Goal: Task Accomplishment & Management: Complete application form

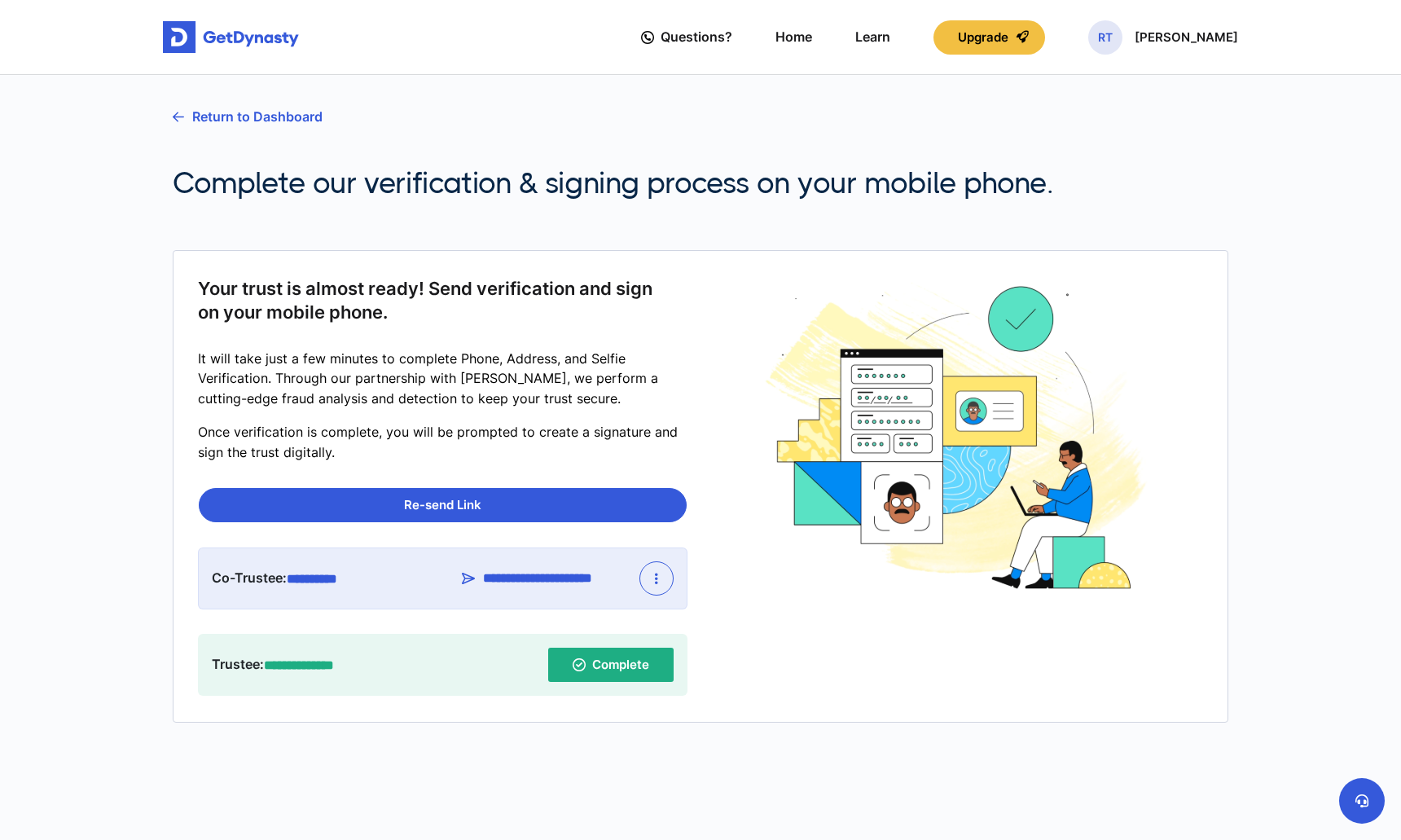
click at [656, 579] on icon "button" at bounding box center [656, 578] width 3 height 13
click at [695, 612] on link "Re-send Link" at bounding box center [694, 617] width 108 height 26
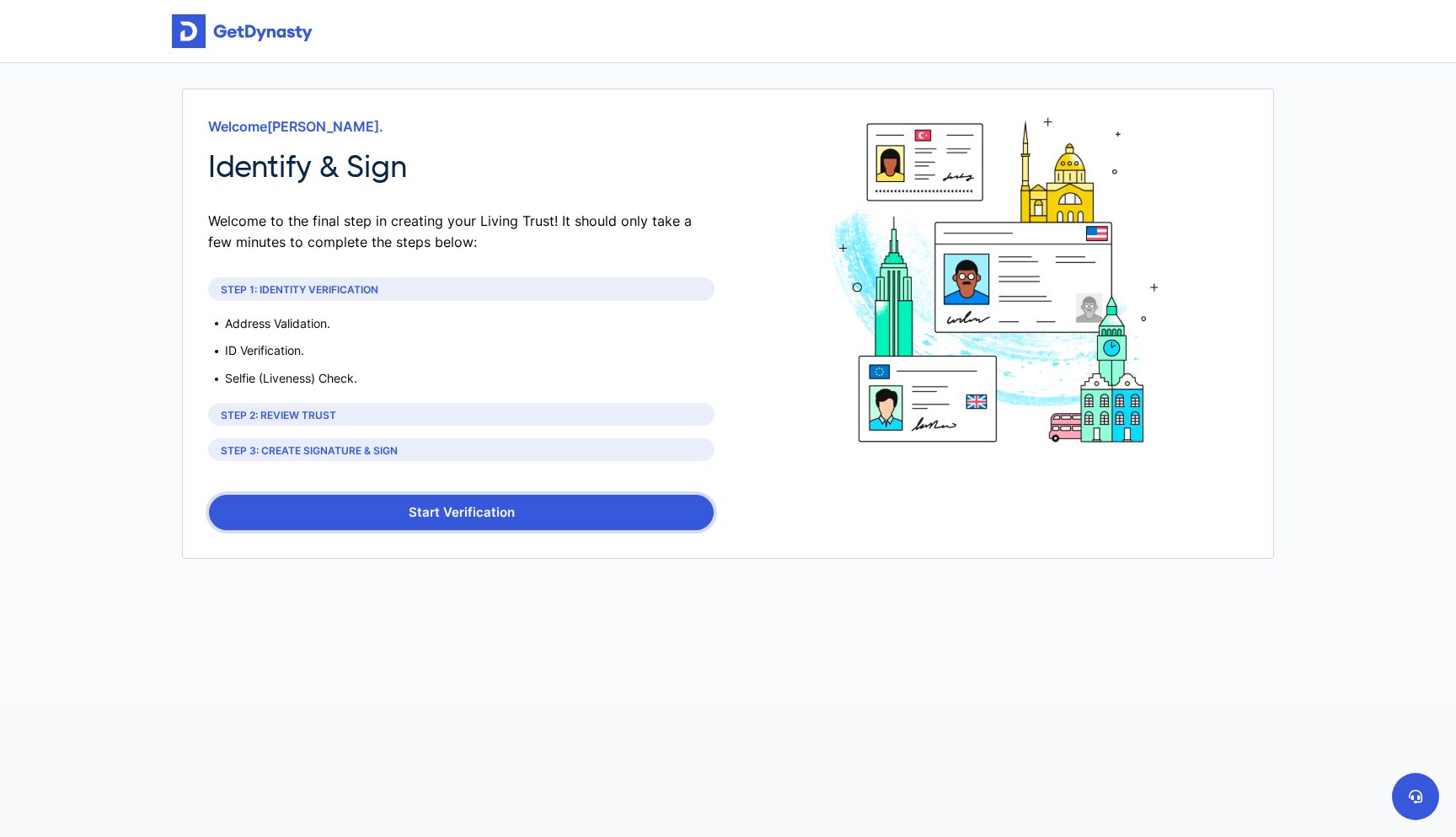
click at [350, 516] on button "Start Verification" at bounding box center [462, 512] width 505 height 35
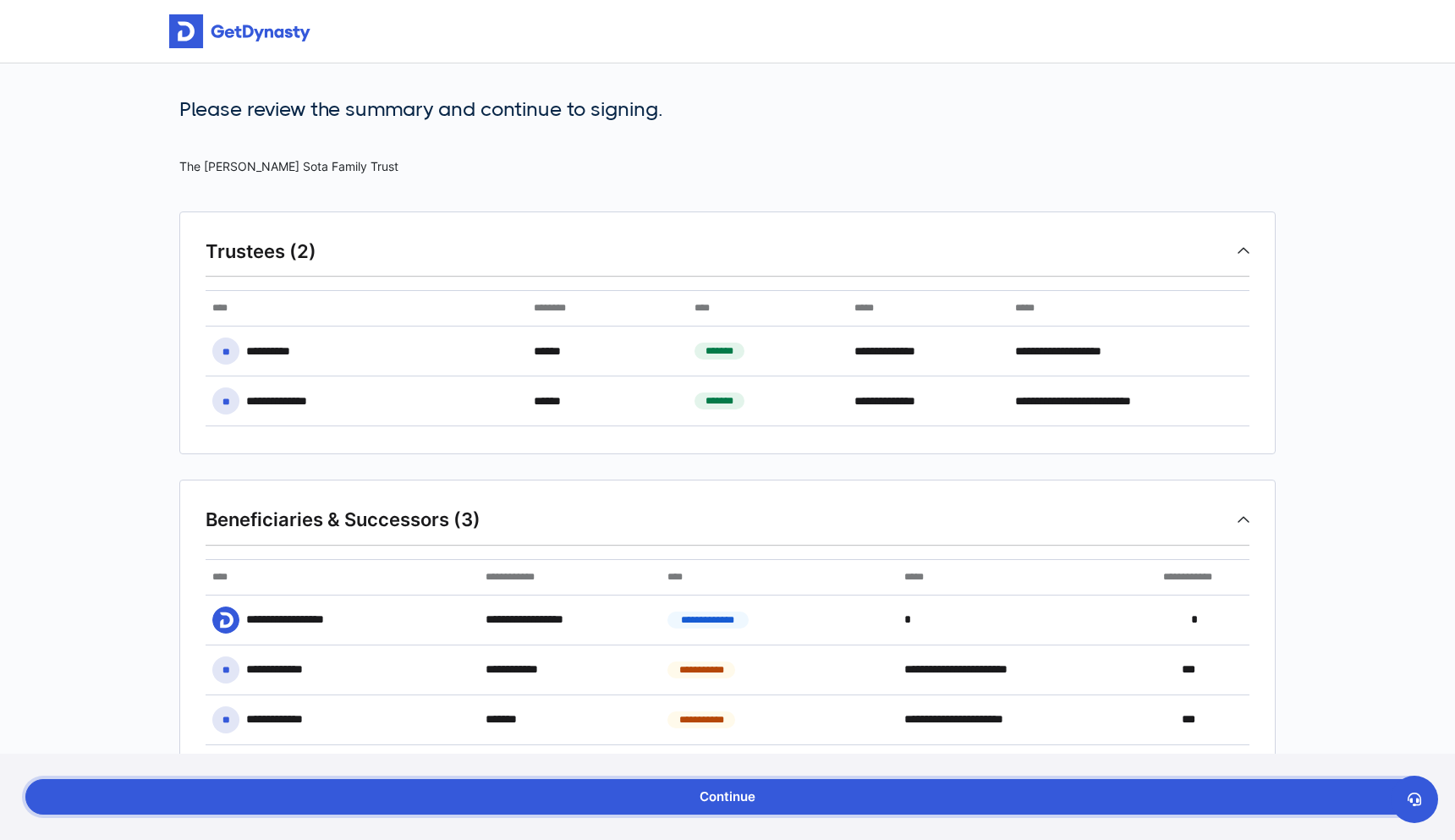
click at [801, 808] on button "Continue" at bounding box center [728, 797] width 1405 height 36
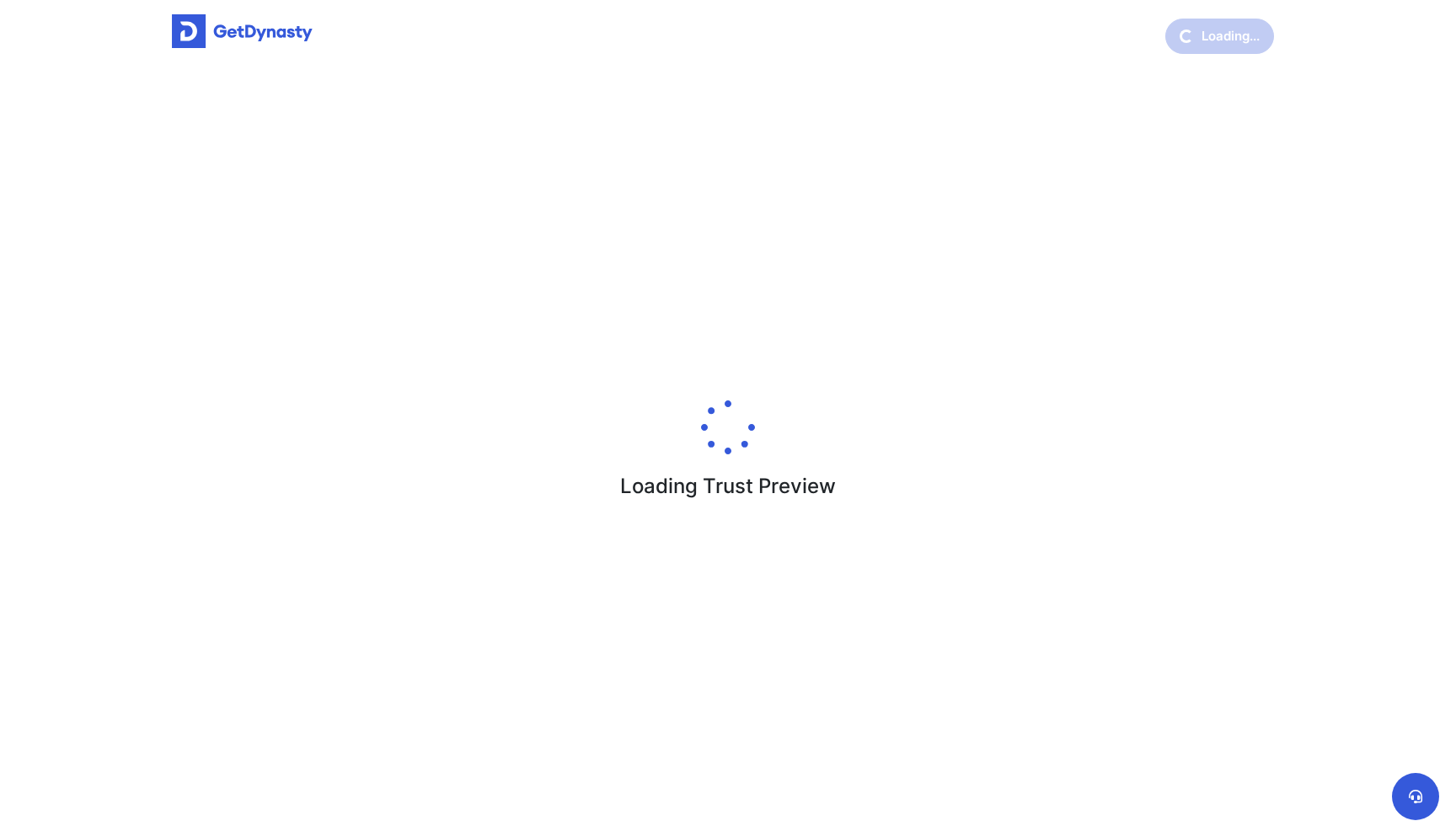
scroll to position [8, 0]
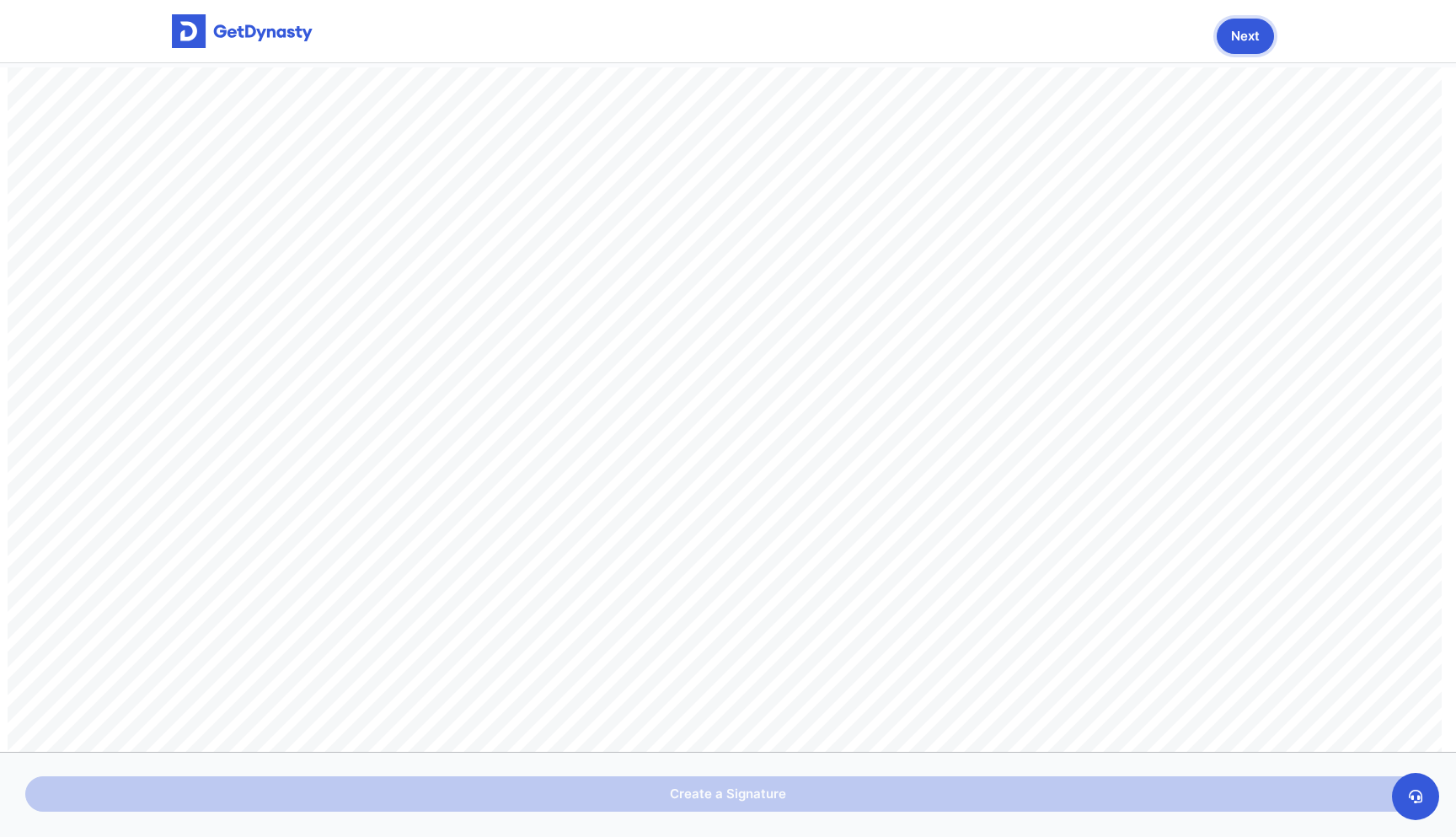
click at [1246, 21] on button "Next" at bounding box center [1245, 35] width 57 height 35
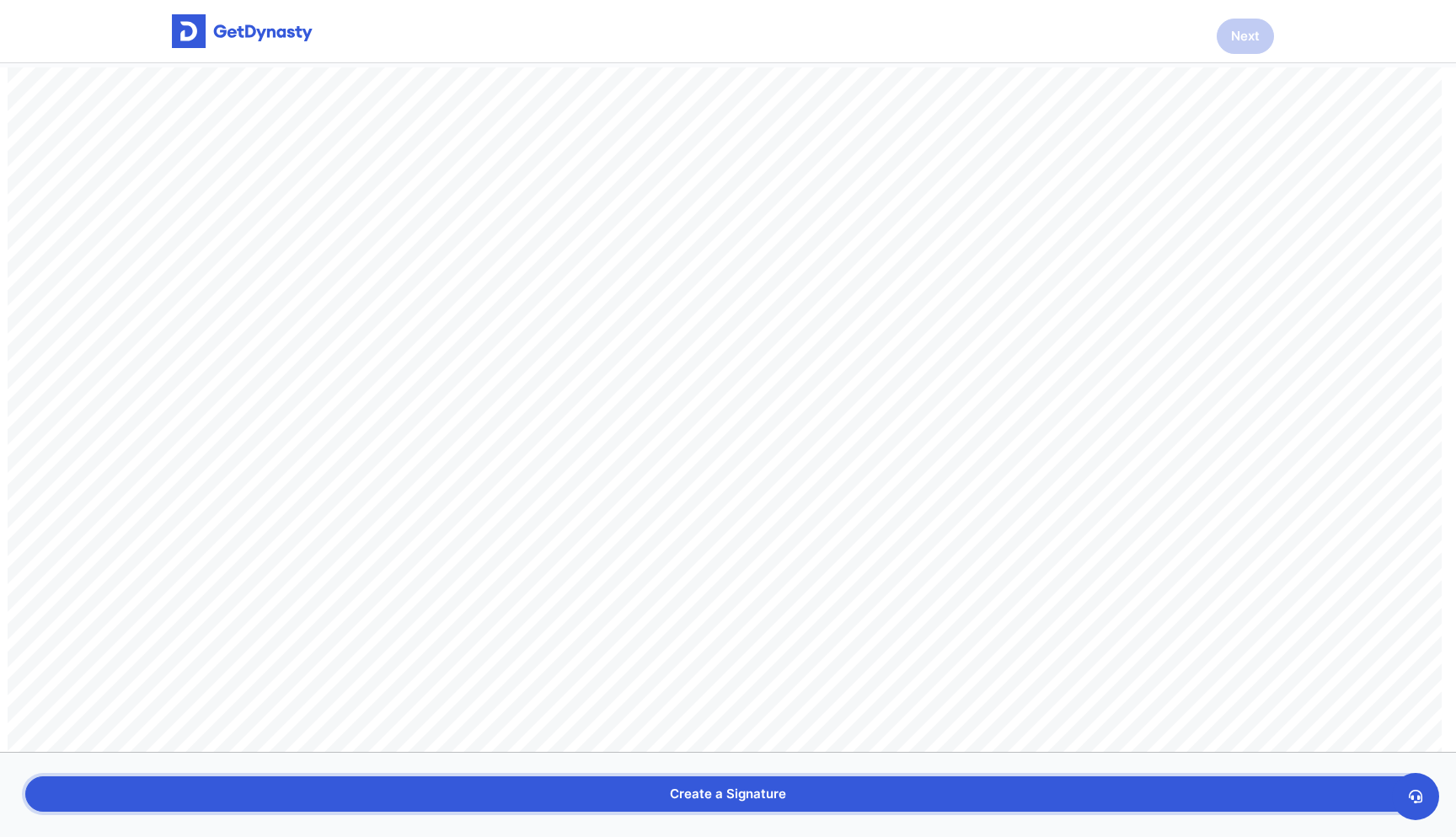
click at [737, 789] on button "Create a Signature" at bounding box center [727, 794] width 1405 height 35
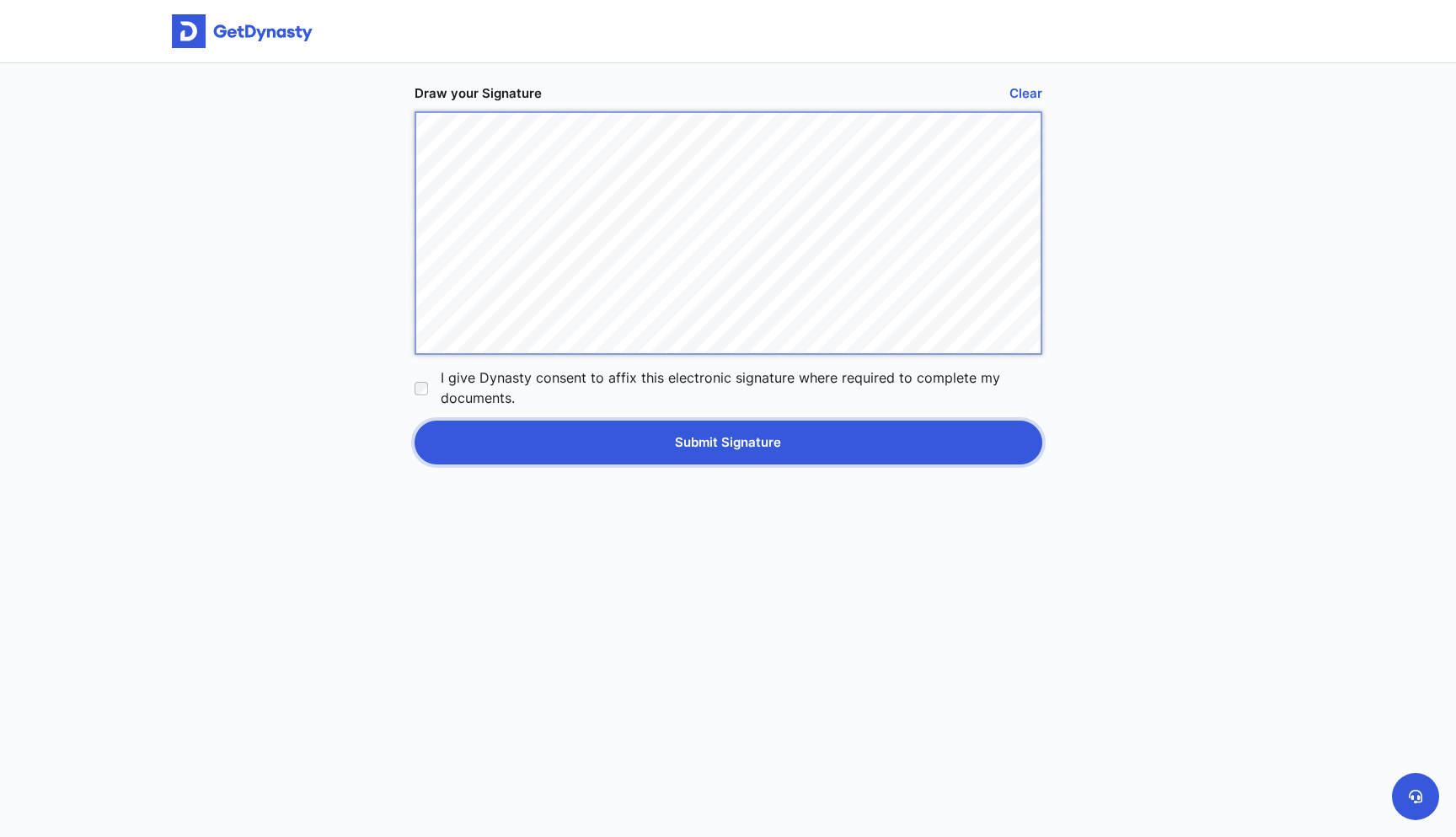
click at [591, 433] on button "Submit Signature" at bounding box center [728, 442] width 628 height 44
